Goal: Task Accomplishment & Management: Use online tool/utility

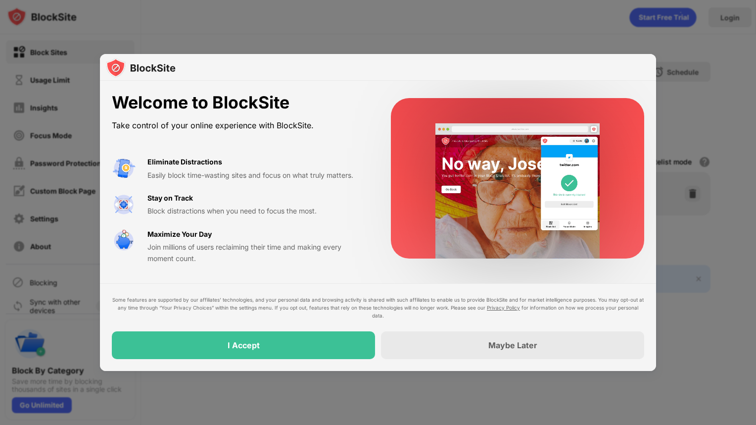
click at [80, 117] on div at bounding box center [378, 212] width 756 height 425
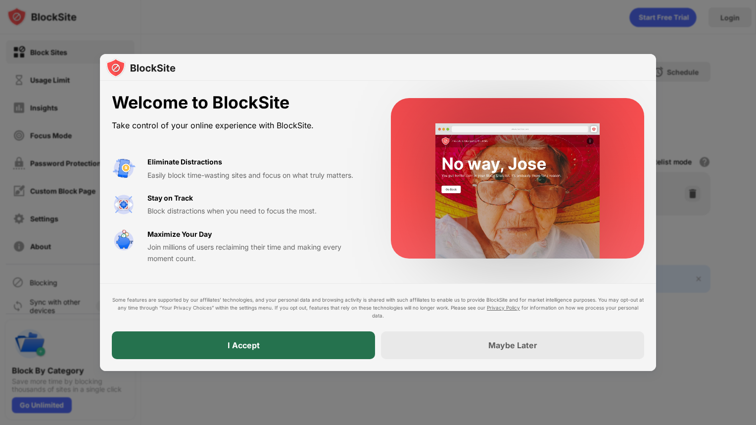
click at [282, 345] on div "I Accept" at bounding box center [243, 345] width 263 height 28
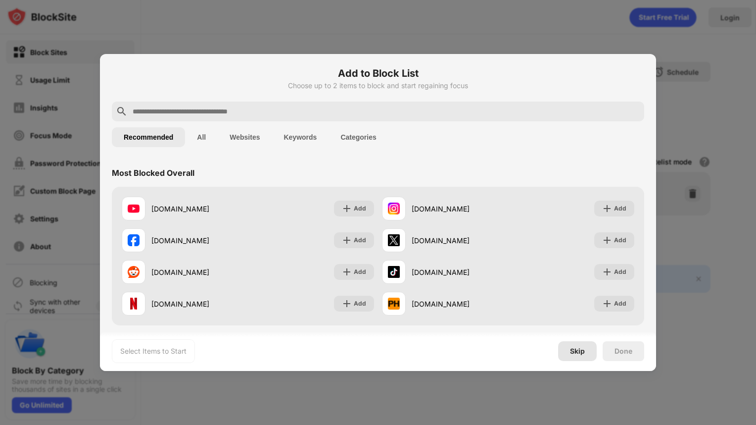
click at [585, 353] on div "Skip" at bounding box center [577, 351] width 39 height 20
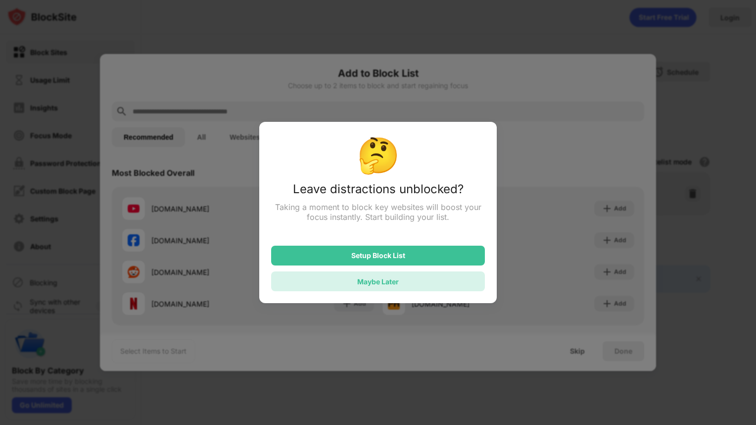
click at [403, 282] on div "Maybe Later" at bounding box center [378, 281] width 214 height 20
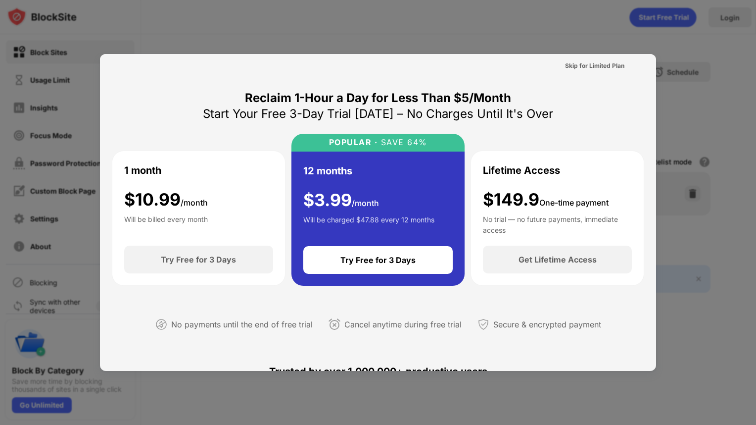
click at [701, 128] on div at bounding box center [378, 212] width 756 height 425
click at [580, 68] on div "Skip for Limited Plan" at bounding box center [594, 66] width 59 height 10
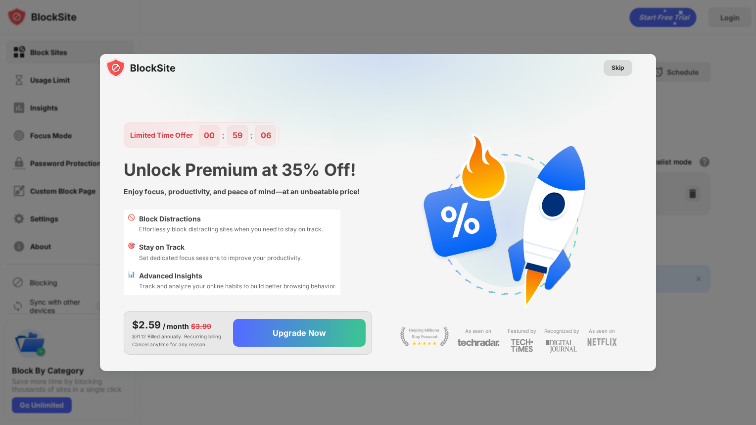
click at [618, 68] on div "Skip" at bounding box center [618, 68] width 13 height 10
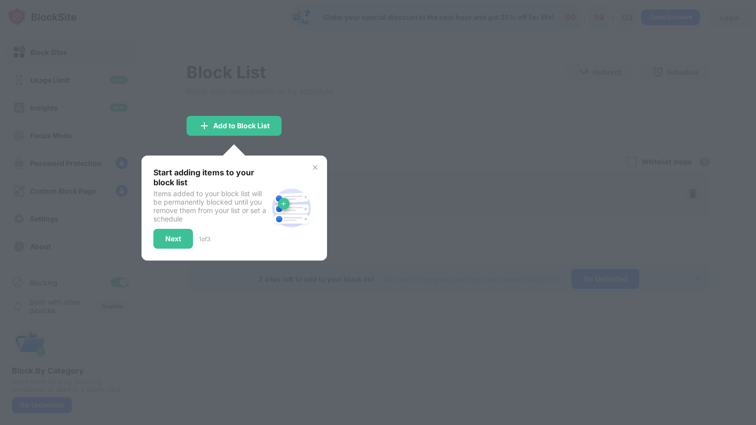
click at [311, 165] on img at bounding box center [315, 167] width 8 height 8
